Goal: Find contact information: Find contact information

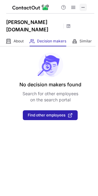
click at [84, 6] on span at bounding box center [82, 7] width 5 height 5
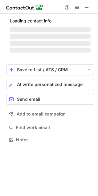
scroll to position [139, 98]
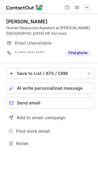
click at [84, 5] on span at bounding box center [86, 7] width 5 height 5
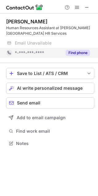
click at [71, 53] on button "Find phone" at bounding box center [77, 53] width 24 height 6
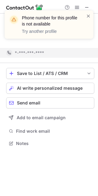
scroll to position [129, 98]
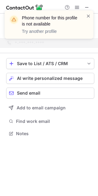
click at [87, 12] on div "Phone number for this profile is not available Try another profile" at bounding box center [49, 24] width 88 height 28
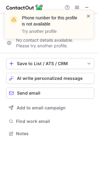
click at [87, 15] on span at bounding box center [88, 16] width 5 height 6
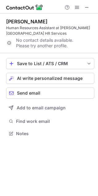
click at [85, 4] on div "Phone number for this profile is not available Try another profile" at bounding box center [49, 26] width 98 height 45
click at [85, 6] on span at bounding box center [86, 7] width 5 height 5
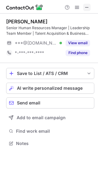
scroll to position [139, 98]
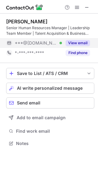
click at [80, 41] on button "View email" at bounding box center [77, 43] width 24 height 6
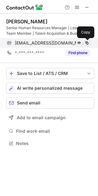
click at [88, 43] on span at bounding box center [86, 43] width 5 height 5
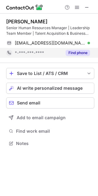
click at [83, 53] on button "Find phone" at bounding box center [77, 53] width 24 height 6
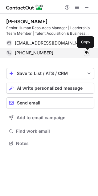
click at [87, 53] on span at bounding box center [86, 52] width 5 height 5
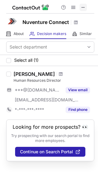
click at [82, 9] on span at bounding box center [82, 7] width 5 height 5
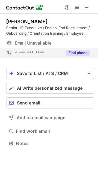
click at [74, 51] on button "Find phone" at bounding box center [77, 53] width 24 height 6
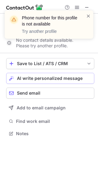
scroll to position [129, 98]
